Goal: Task Accomplishment & Management: Use online tool/utility

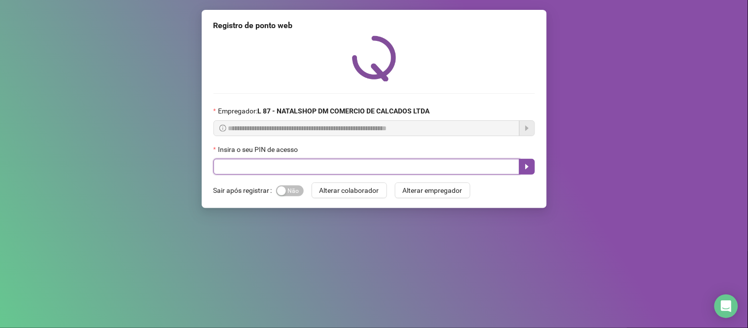
click at [375, 165] on input "text" at bounding box center [367, 167] width 306 height 16
type input "*****"
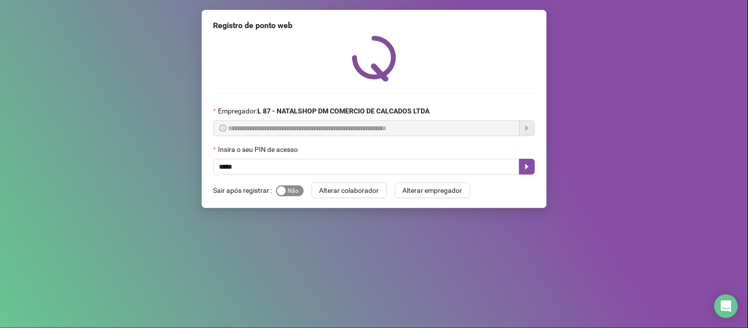
click at [294, 193] on span "Sim Não" at bounding box center [290, 190] width 28 height 11
click at [531, 168] on button "button" at bounding box center [527, 167] width 16 height 16
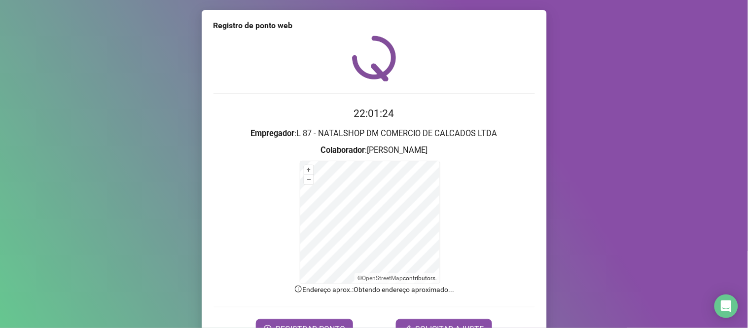
scroll to position [53, 0]
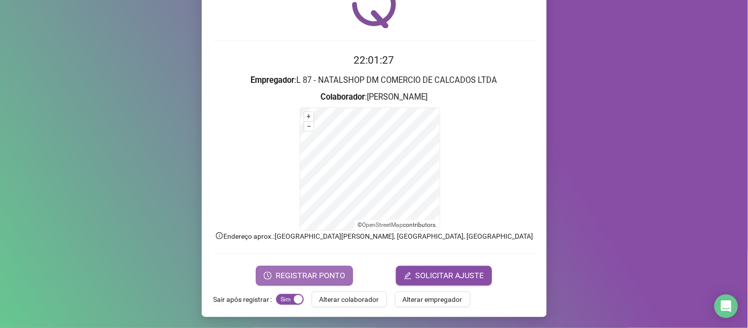
click at [321, 272] on span "REGISTRAR PONTO" at bounding box center [311, 276] width 70 height 12
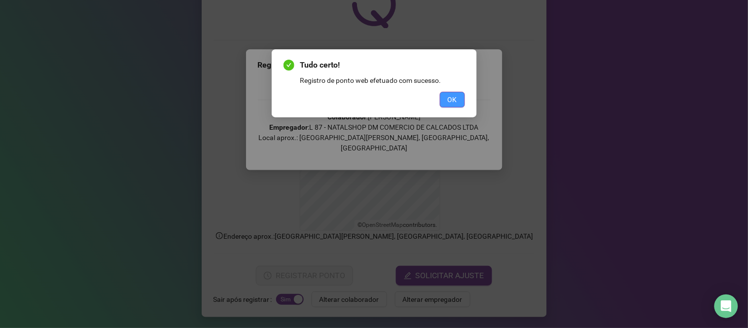
click at [451, 97] on span "OK" at bounding box center [452, 99] width 9 height 11
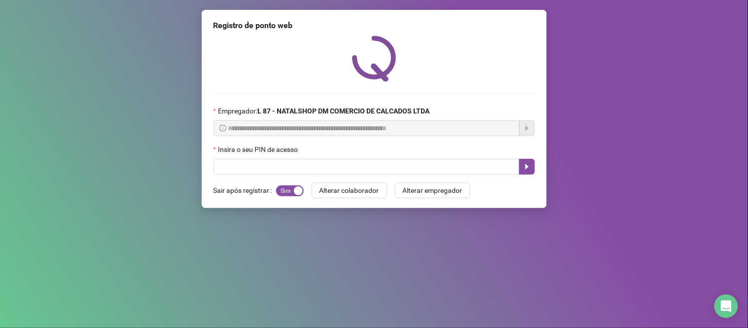
scroll to position [0, 0]
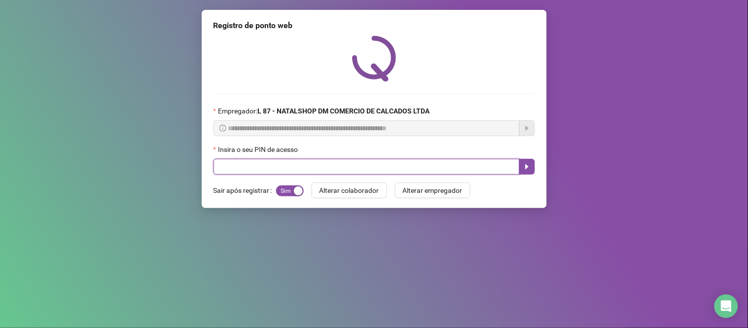
click at [402, 170] on input "text" at bounding box center [367, 167] width 306 height 16
type input "*****"
click at [535, 167] on button "button" at bounding box center [527, 167] width 16 height 16
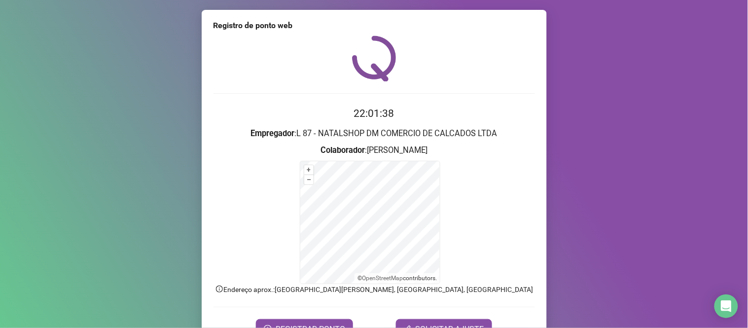
scroll to position [53, 0]
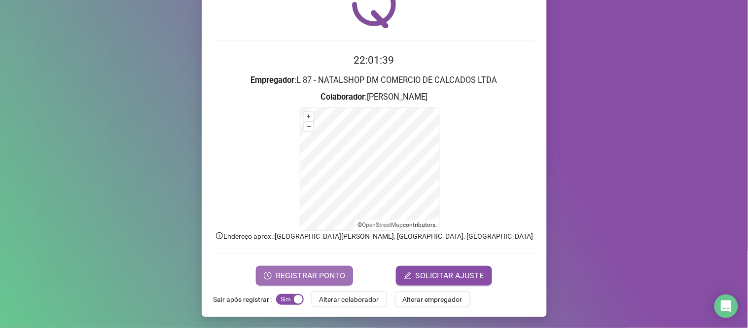
click at [306, 271] on span "REGISTRAR PONTO" at bounding box center [311, 276] width 70 height 12
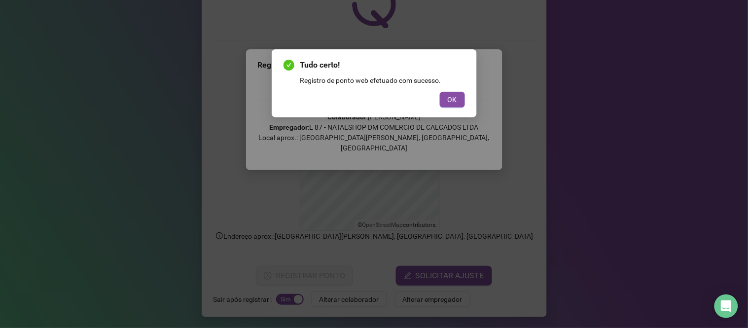
click at [466, 99] on div "Tudo certo! Registro de ponto web efetuado com sucesso. OK" at bounding box center [374, 83] width 205 height 68
click at [457, 95] on span "OK" at bounding box center [452, 99] width 9 height 11
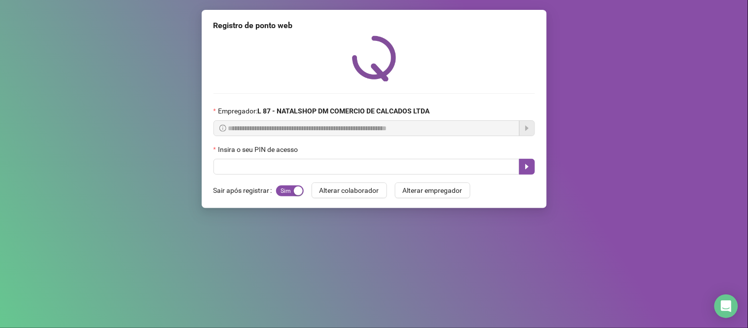
scroll to position [0, 0]
